Goal: Transaction & Acquisition: Purchase product/service

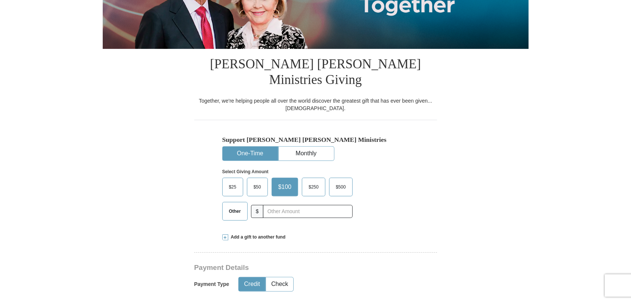
scroll to position [156, 0]
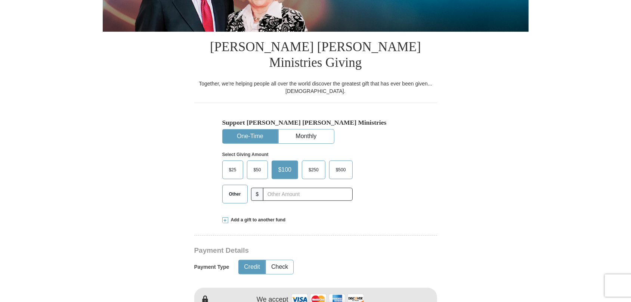
click at [256, 165] on span "$50" at bounding box center [257, 170] width 15 height 11
click at [0, 0] on input "$50" at bounding box center [0, 0] width 0 height 0
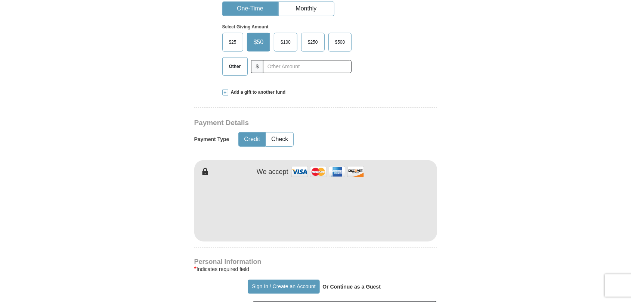
scroll to position [311, 0]
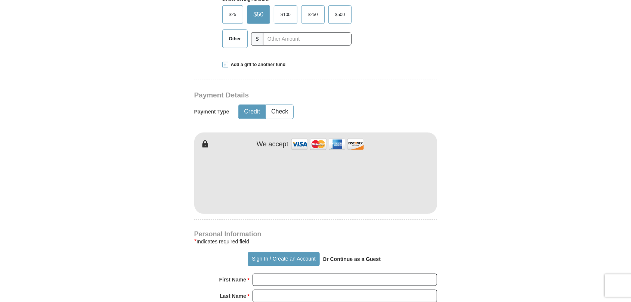
click at [394, 164] on iframe at bounding box center [315, 181] width 243 height 64
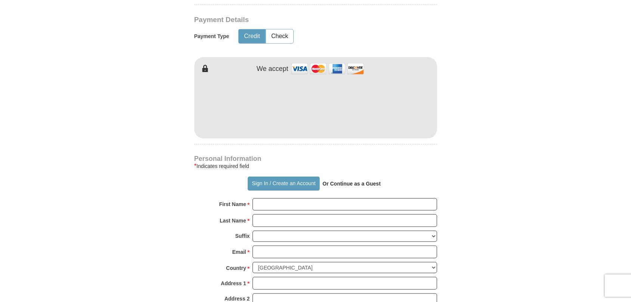
scroll to position [467, 0]
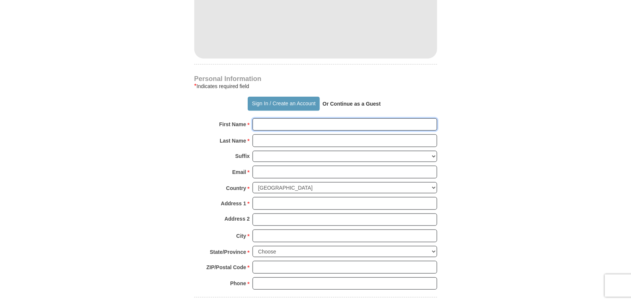
click at [275, 119] on input "First Name *" at bounding box center [345, 125] width 185 height 13
type input "[PERSON_NAME] and [PERSON_NAME]"
click at [268, 135] on input "Last Name *" at bounding box center [345, 141] width 185 height 13
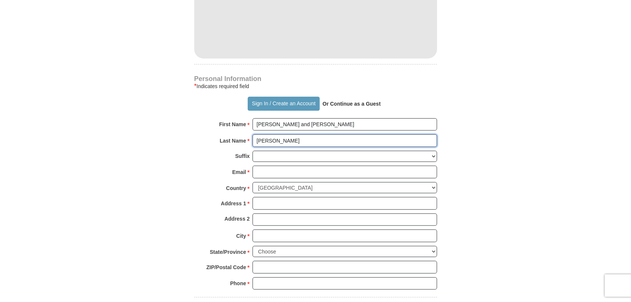
type input "[PERSON_NAME]"
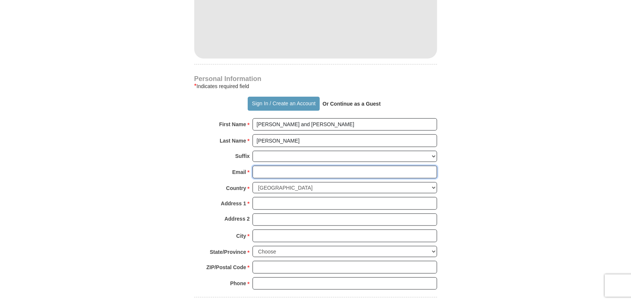
type input "[EMAIL_ADDRESS][PERSON_NAME][DOMAIN_NAME]"
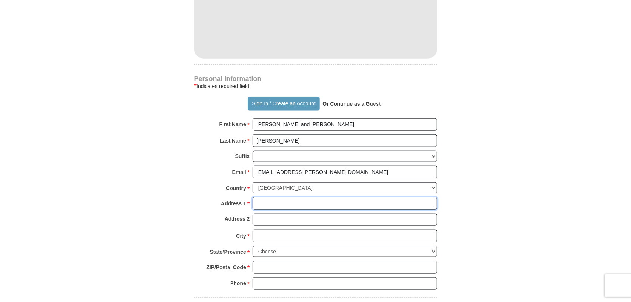
type input "[STREET_ADDRESS]"
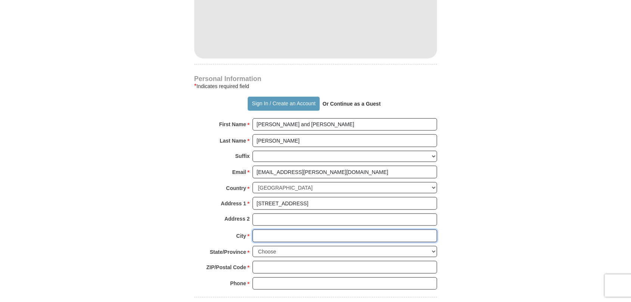
type input "Owasso"
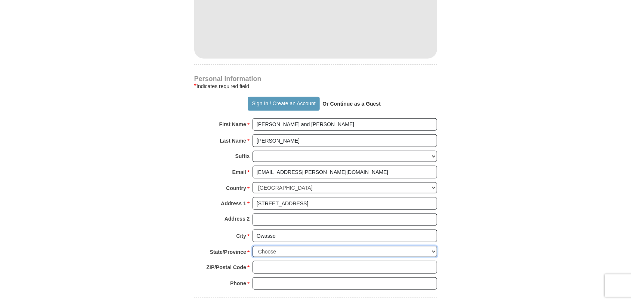
select select "OK"
type input "74055"
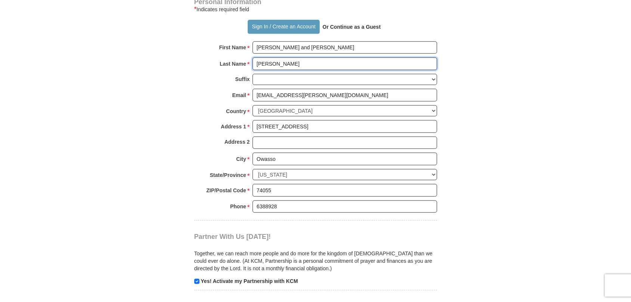
scroll to position [544, 0]
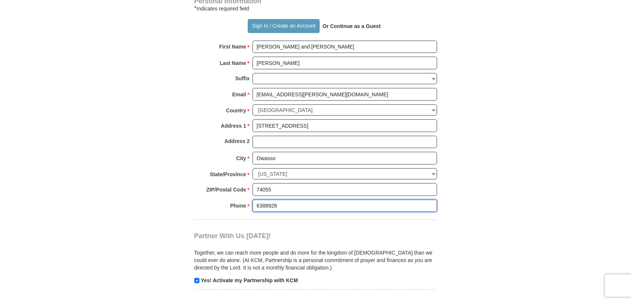
drag, startPoint x: 257, startPoint y: 184, endPoint x: 258, endPoint y: 188, distance: 4.0
click at [257, 200] on input "6388928" at bounding box center [345, 206] width 185 height 13
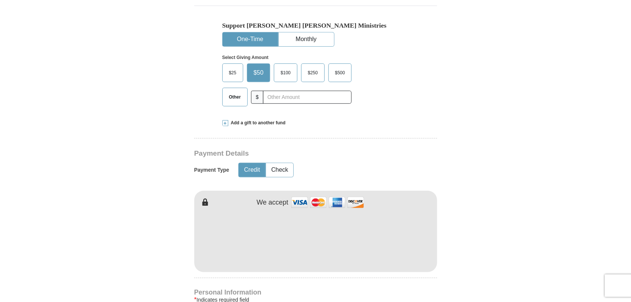
scroll to position [311, 0]
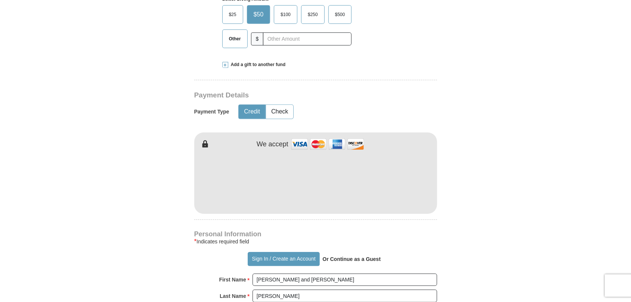
type input "[PHONE_NUMBER]"
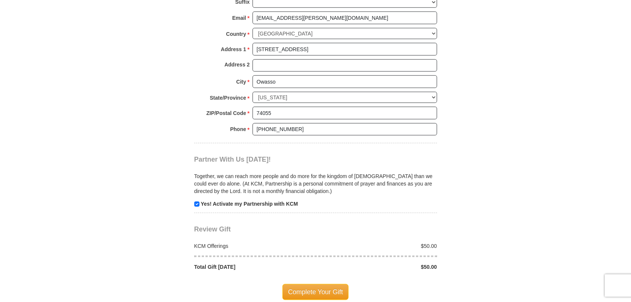
scroll to position [700, 0]
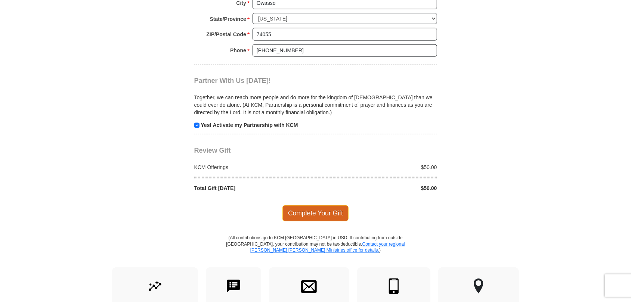
click at [330, 206] on span "Complete Your Gift" at bounding box center [316, 214] width 66 height 16
